Goal: Task Accomplishment & Management: Manage account settings

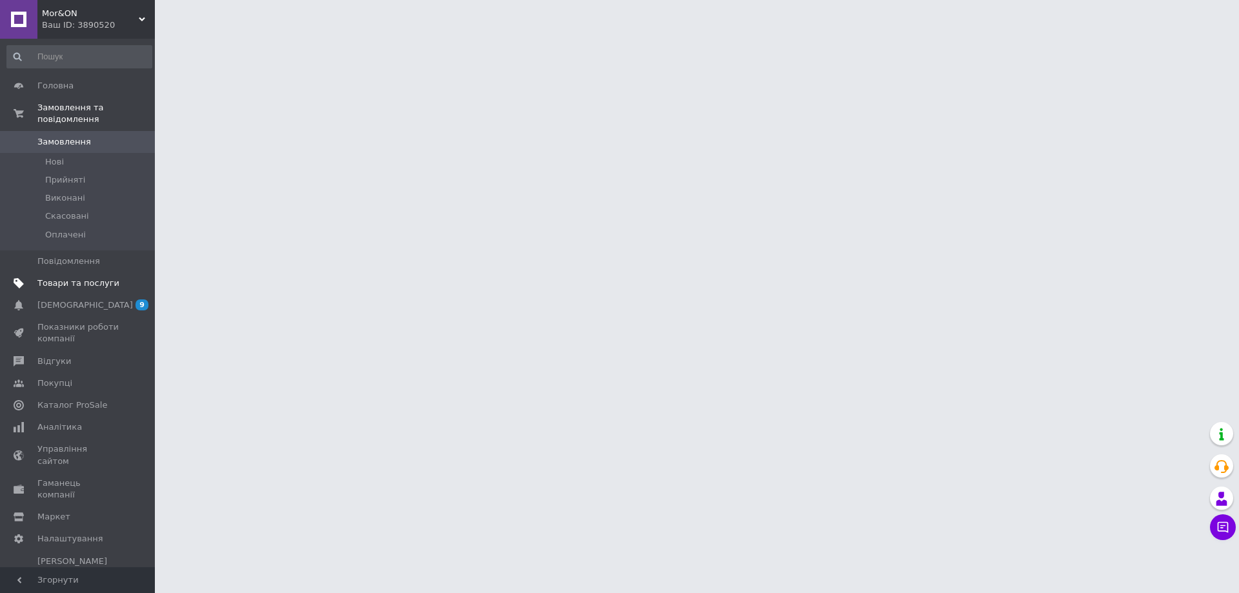
click at [75, 278] on link "Товари та послуги" at bounding box center [79, 283] width 159 height 22
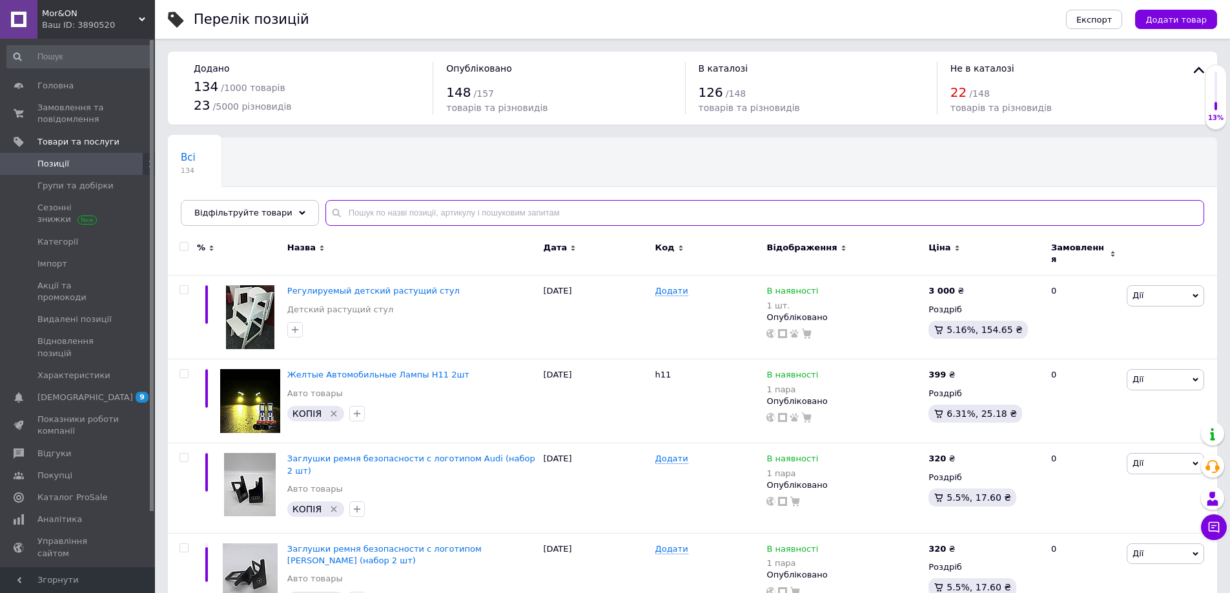
click at [389, 210] on input "text" at bounding box center [764, 213] width 878 height 26
type input "15"
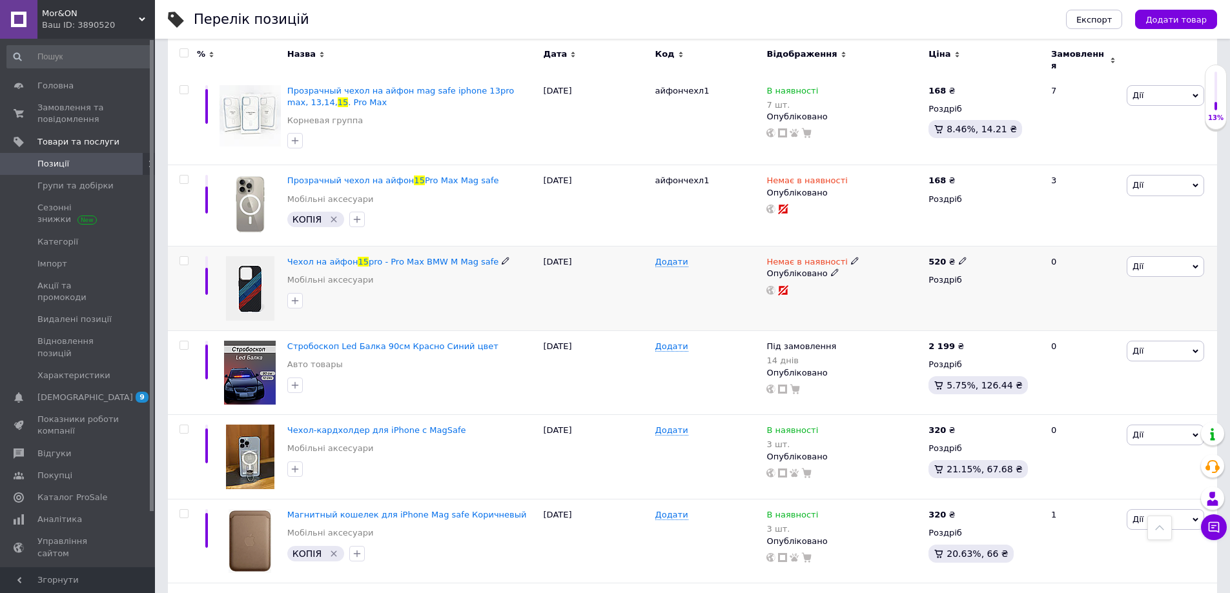
scroll to position [710, 0]
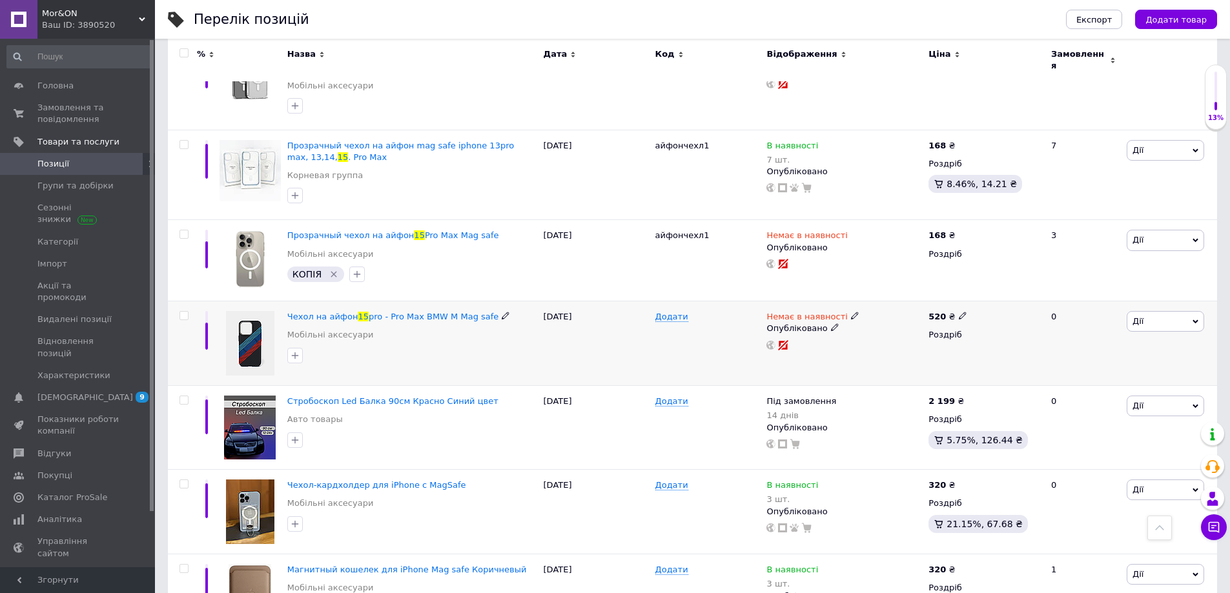
click at [851, 312] on icon at bounding box center [855, 316] width 8 height 8
click at [900, 318] on li "В наявності" at bounding box center [921, 327] width 123 height 18
click at [892, 337] on input at bounding box center [909, 350] width 98 height 26
type input "2"
click at [912, 396] on div "Під замовлення 14 днів" at bounding box center [844, 409] width 156 height 26
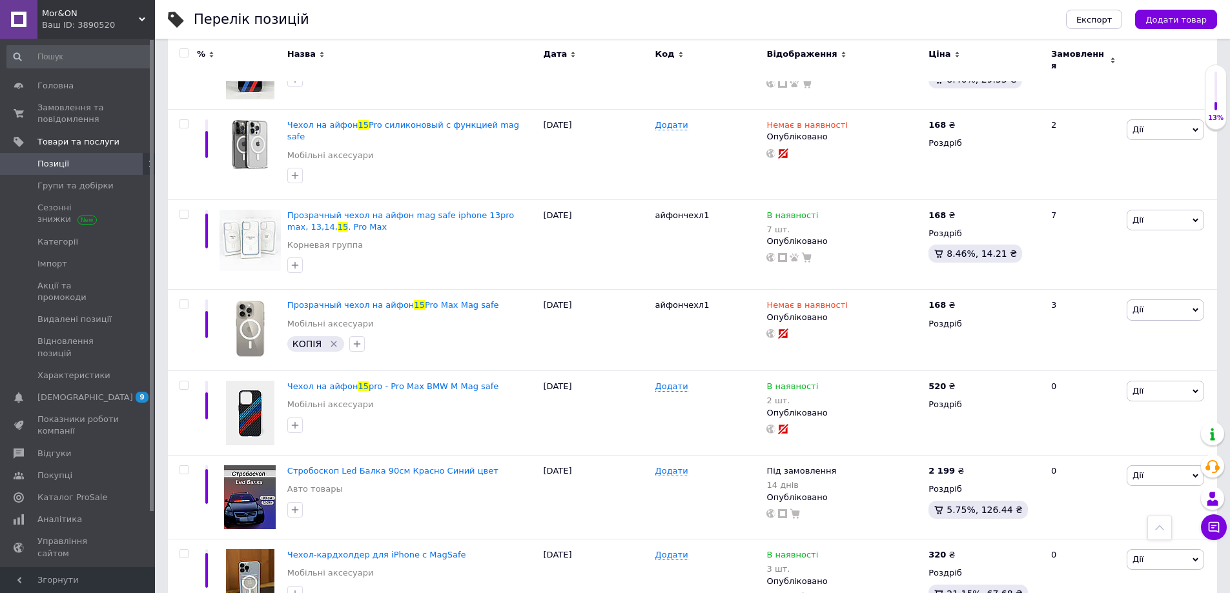
scroll to position [193, 0]
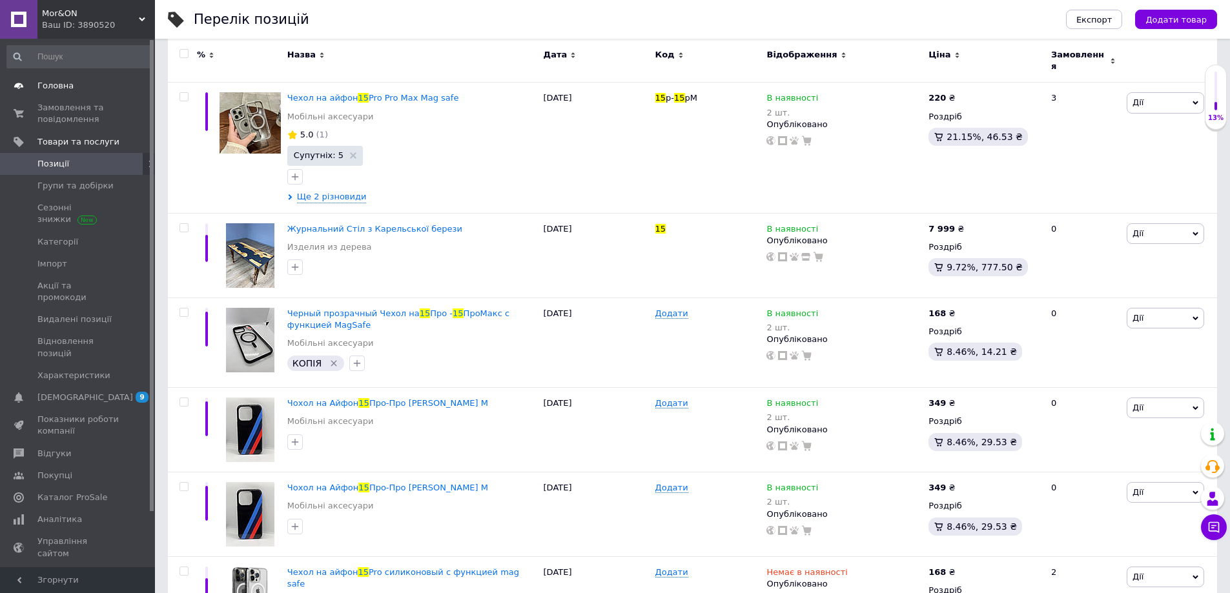
click at [105, 83] on span "Головна" at bounding box center [78, 86] width 82 height 12
